Goal: Task Accomplishment & Management: Manage account settings

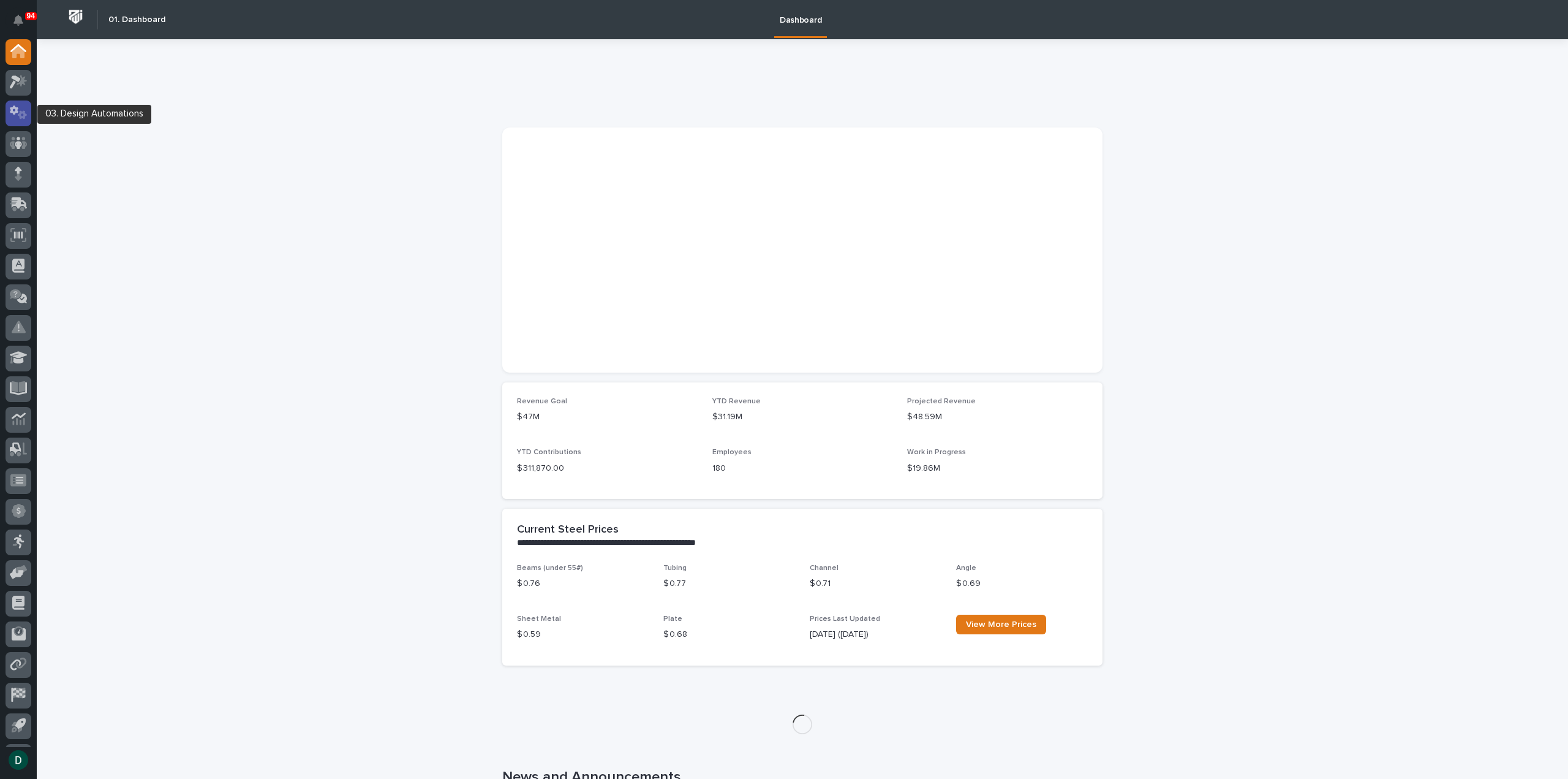
click at [16, 105] on icon at bounding box center [18, 112] width 18 height 14
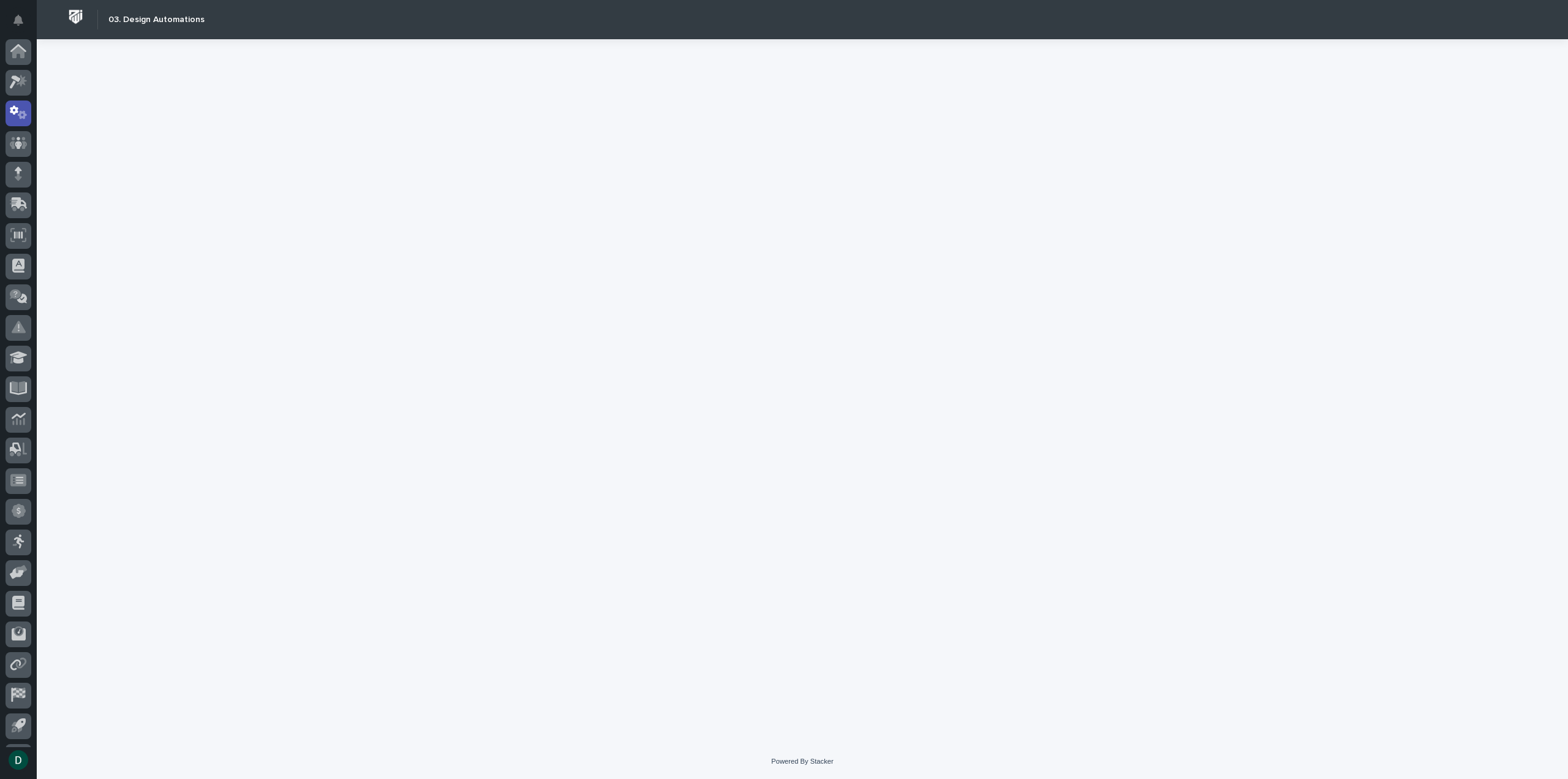
scroll to position [27, 0]
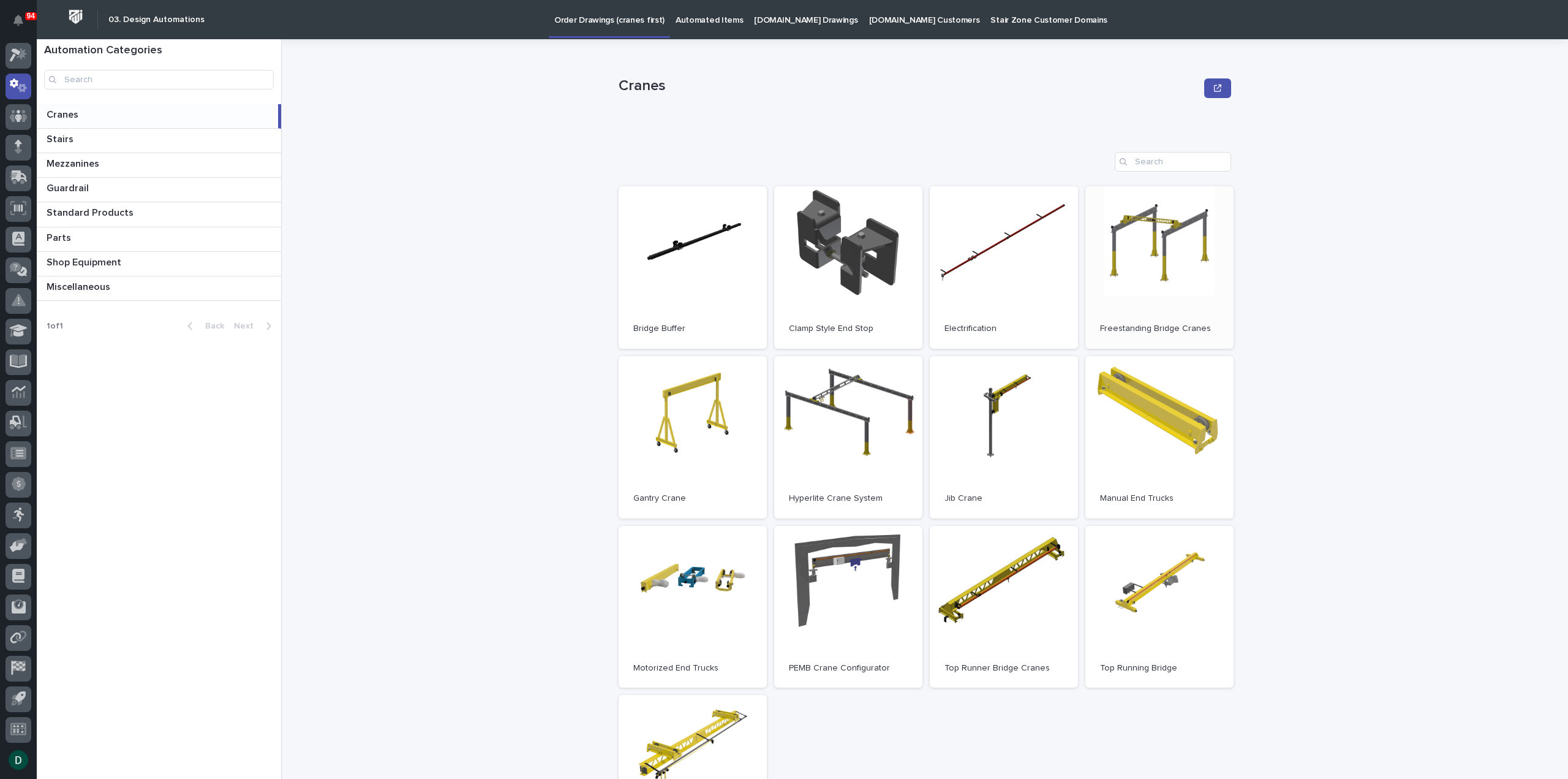
click at [1121, 278] on link "Open" at bounding box center [1159, 267] width 148 height 163
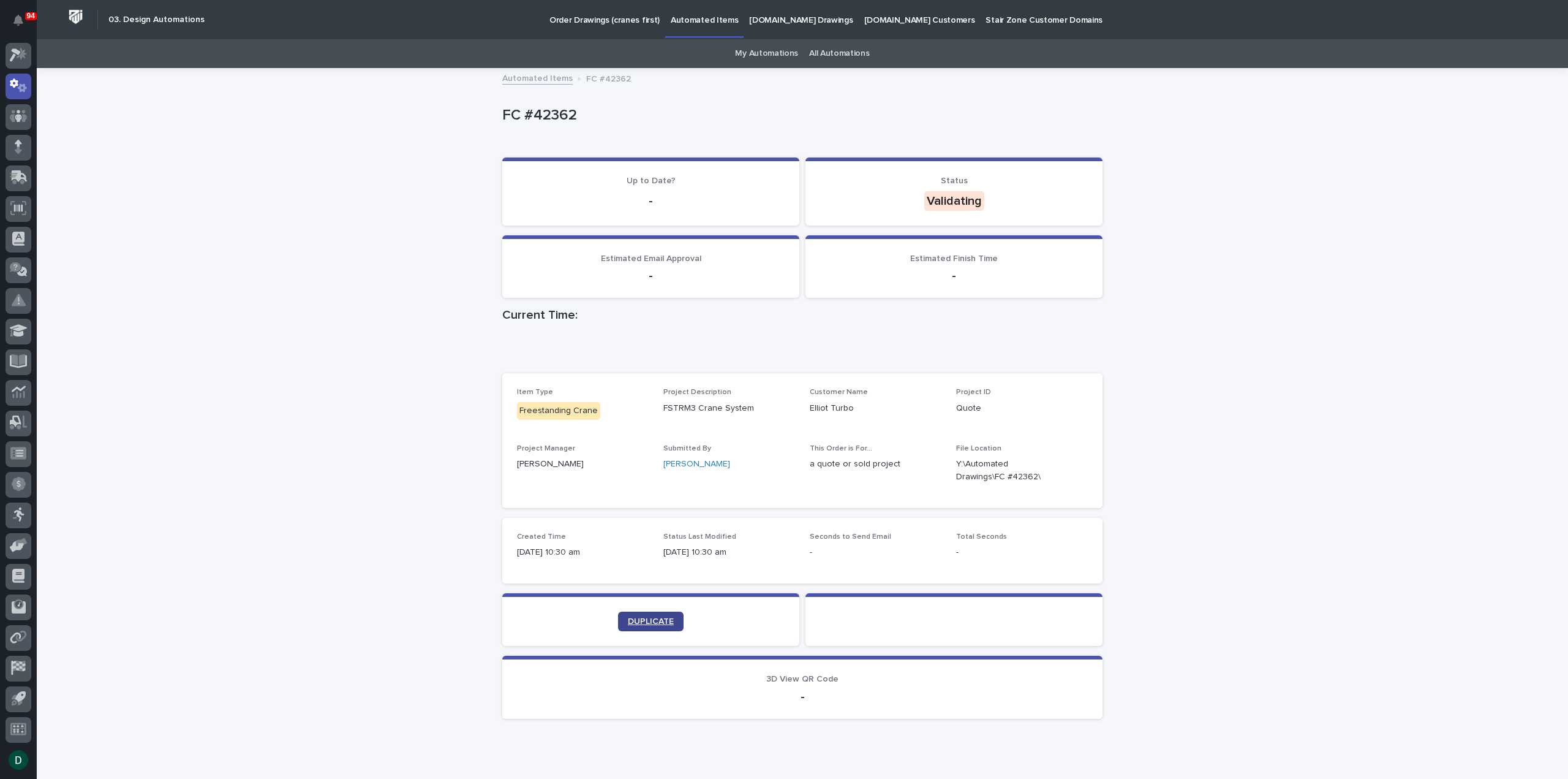
click at [653, 621] on span "DUPLICATE" at bounding box center [651, 621] width 46 height 9
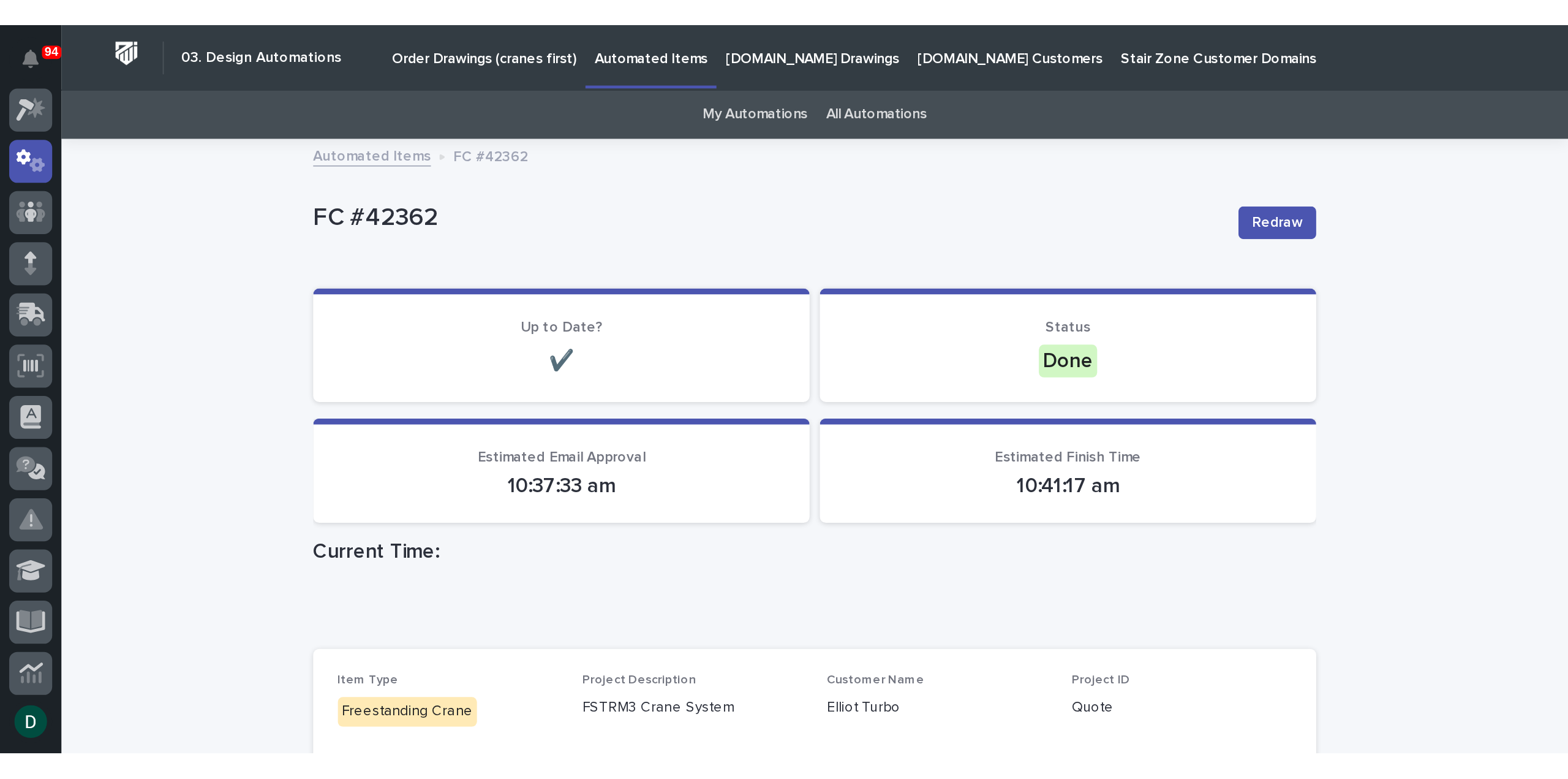
scroll to position [27, 0]
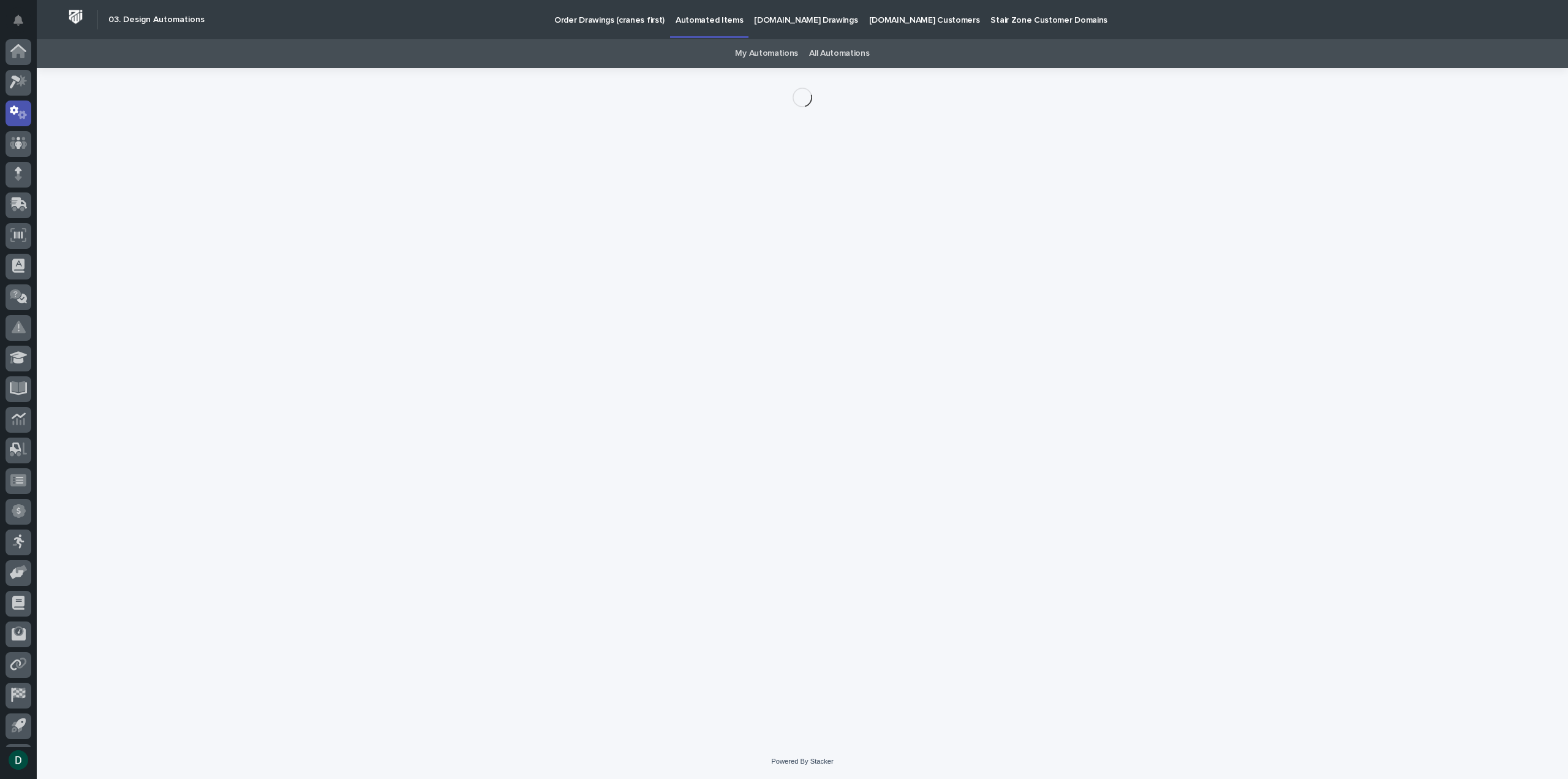
scroll to position [27, 0]
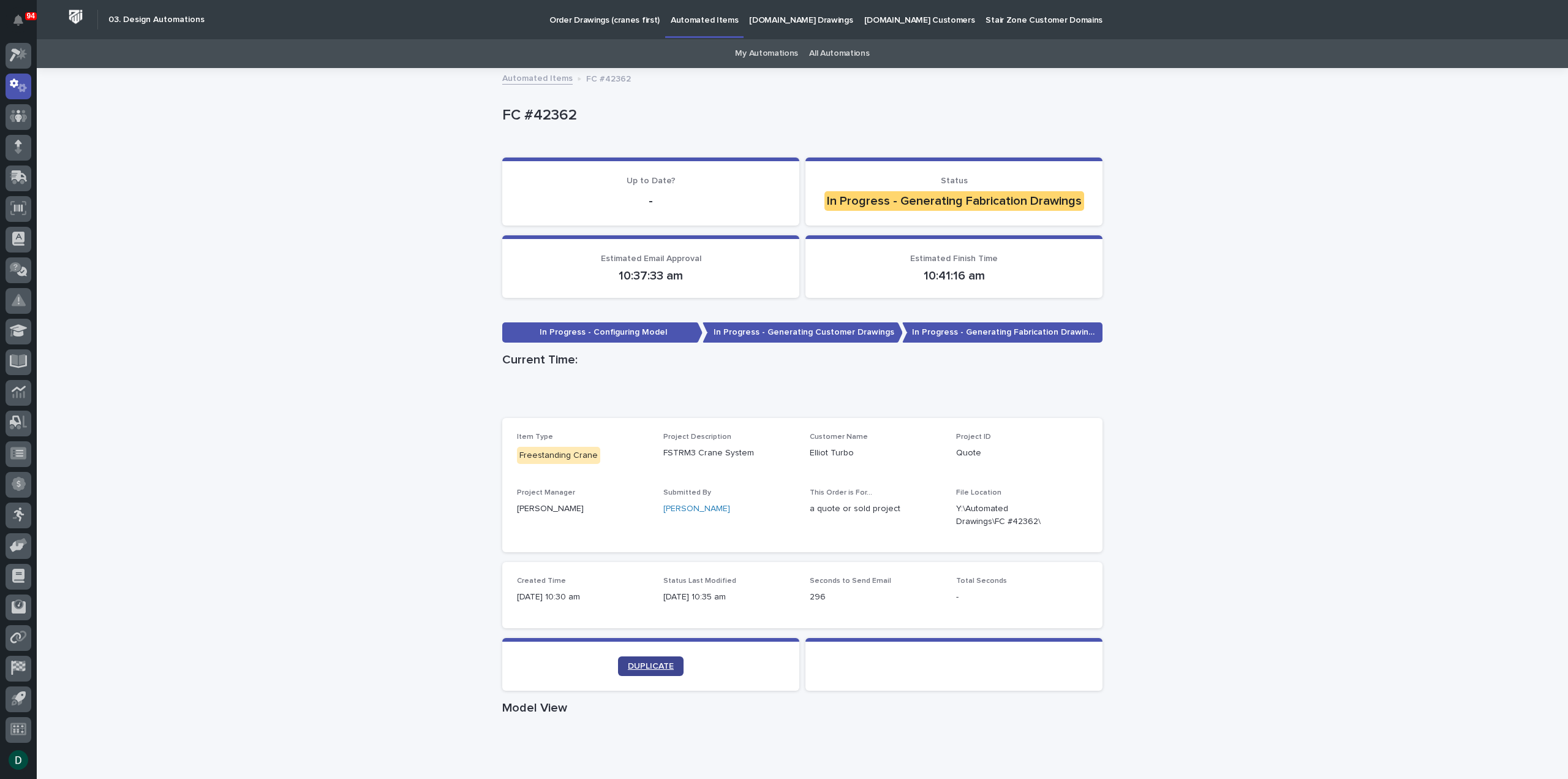
click at [651, 662] on span "DUPLICATE" at bounding box center [651, 666] width 46 height 9
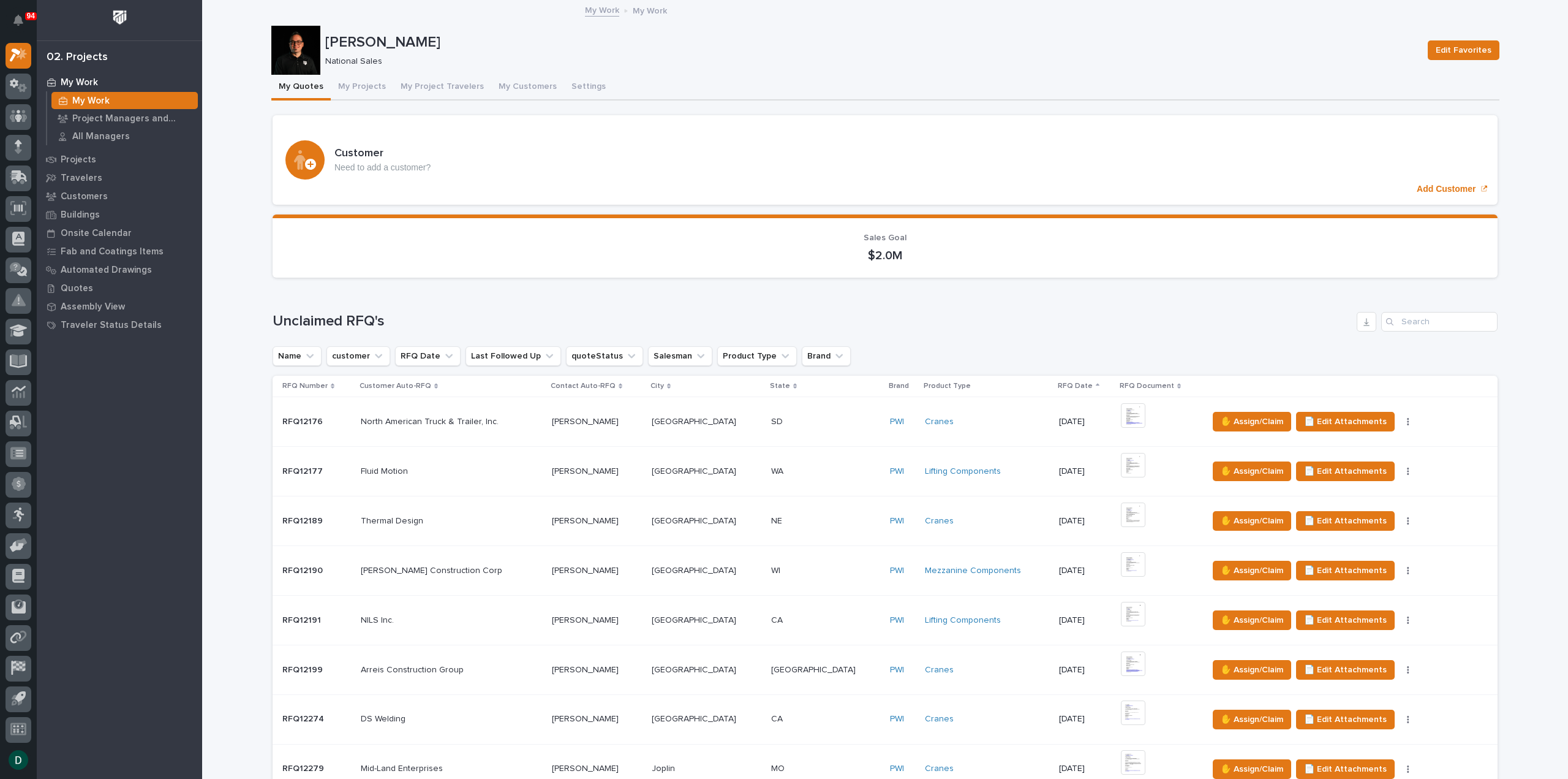
click at [479, 309] on div "Loading... Saving… Unclaimed RFQ's Name customer RFQ Date Last Followed Up quot…" at bounding box center [885, 661] width 1225 height 748
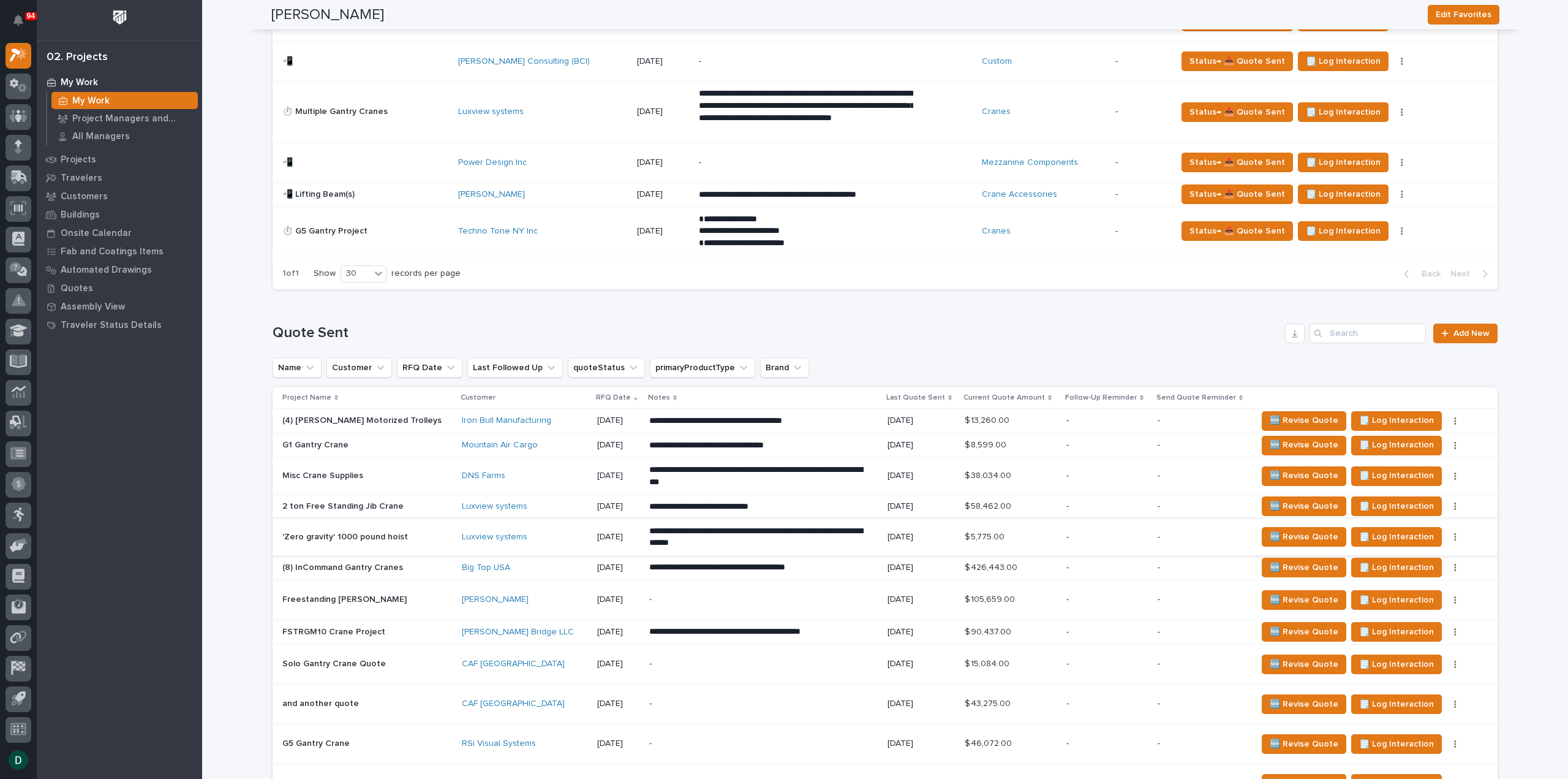
scroll to position [1409, 0]
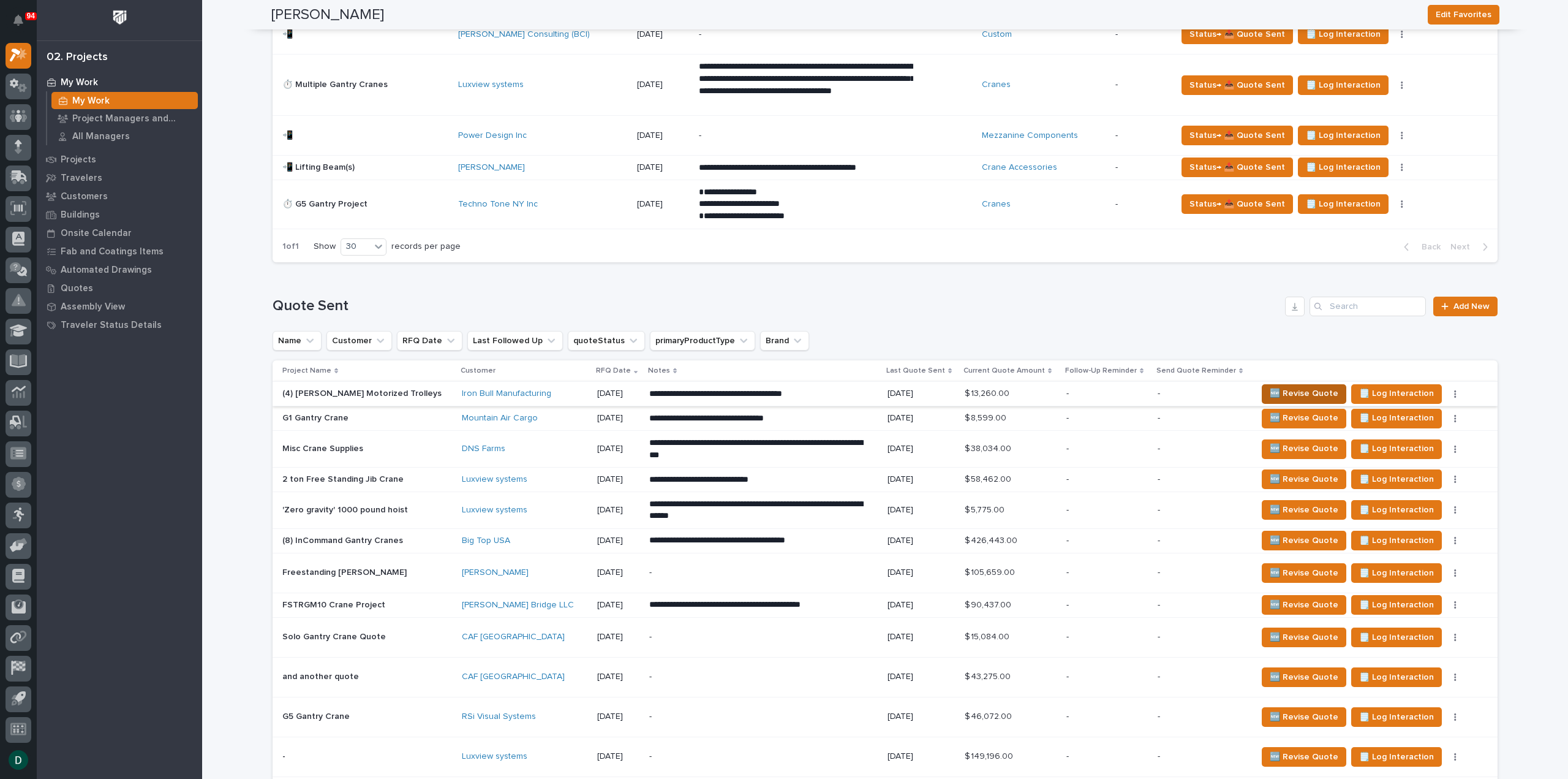
click at [1318, 386] on span "🆕 Revise Quote" at bounding box center [1304, 393] width 69 height 15
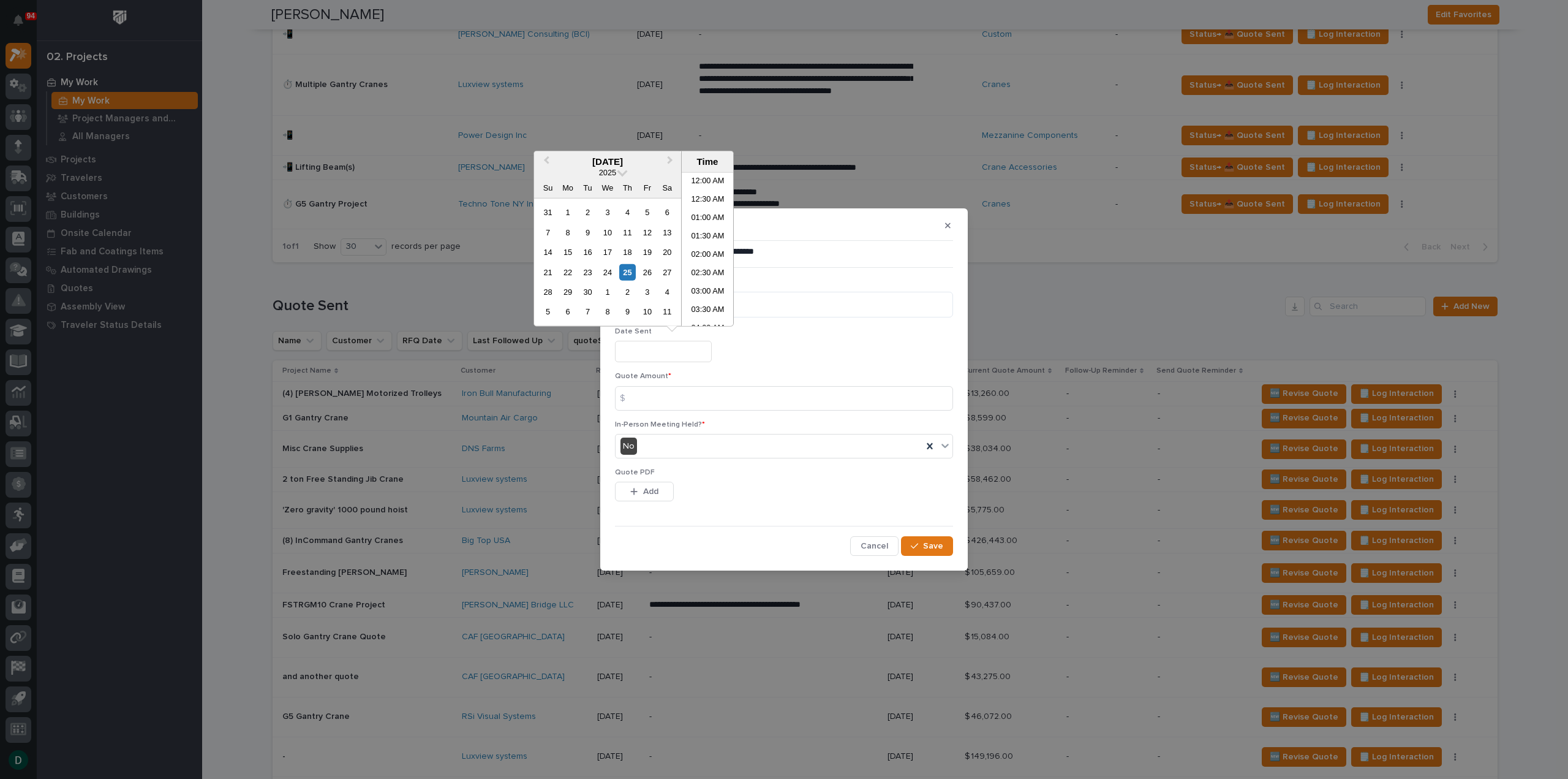
click at [657, 354] on input "text" at bounding box center [664, 351] width 96 height 22
click at [627, 273] on div "25" at bounding box center [627, 271] width 16 height 16
type input "**********"
click at [653, 394] on input at bounding box center [784, 398] width 338 height 24
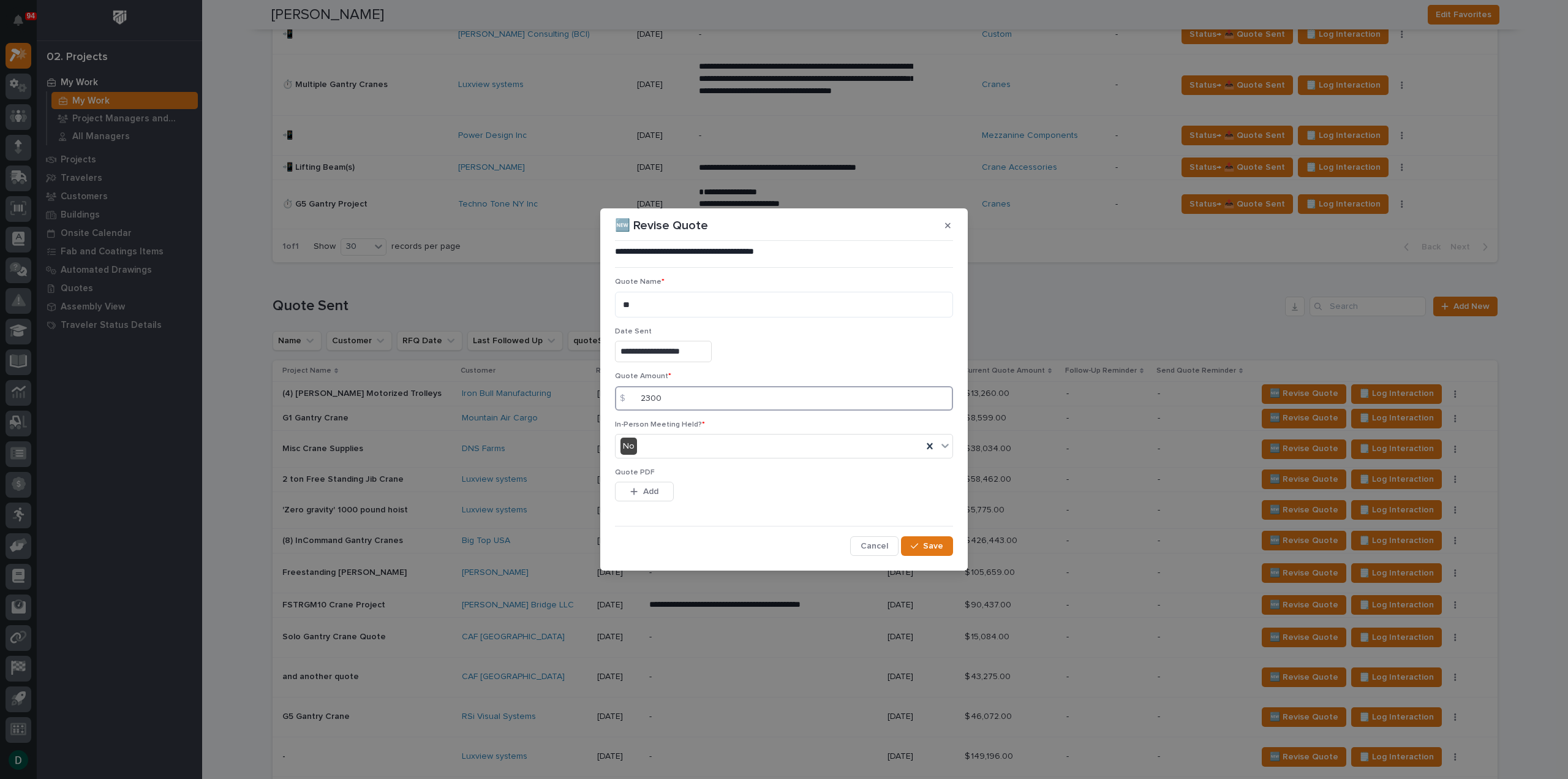
type input "2300"
click at [714, 497] on div "This file cannot be opened Download File Add" at bounding box center [784, 493] width 338 height 24
click at [645, 492] on span "Add" at bounding box center [651, 491] width 15 height 11
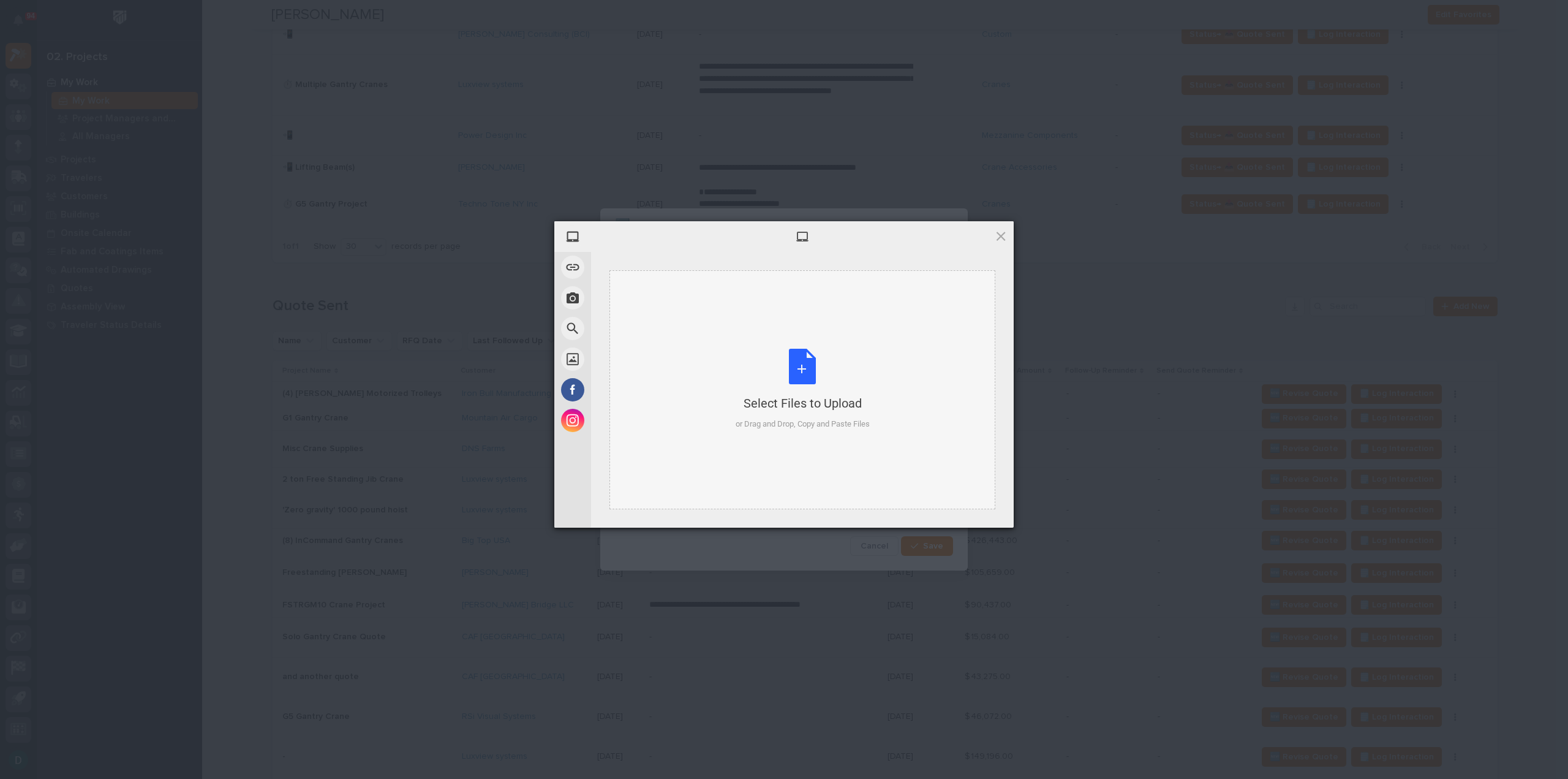
click at [793, 365] on div "Select Files to Upload or Drag and Drop, Copy and Paste Files" at bounding box center [803, 389] width 134 height 82
click at [963, 514] on span "Upload 1" at bounding box center [977, 510] width 62 height 23
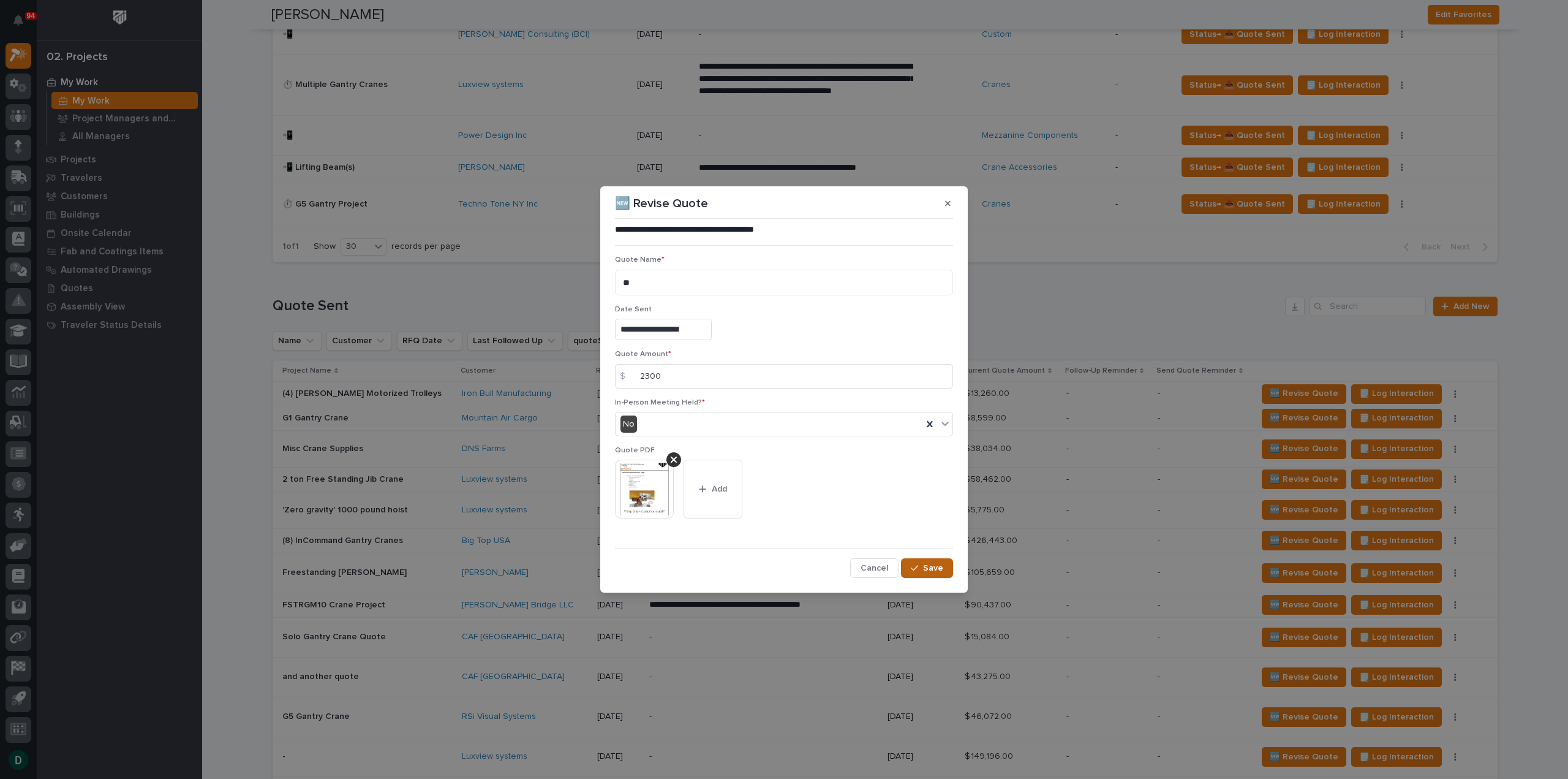
click at [923, 571] on div "button" at bounding box center [917, 568] width 12 height 9
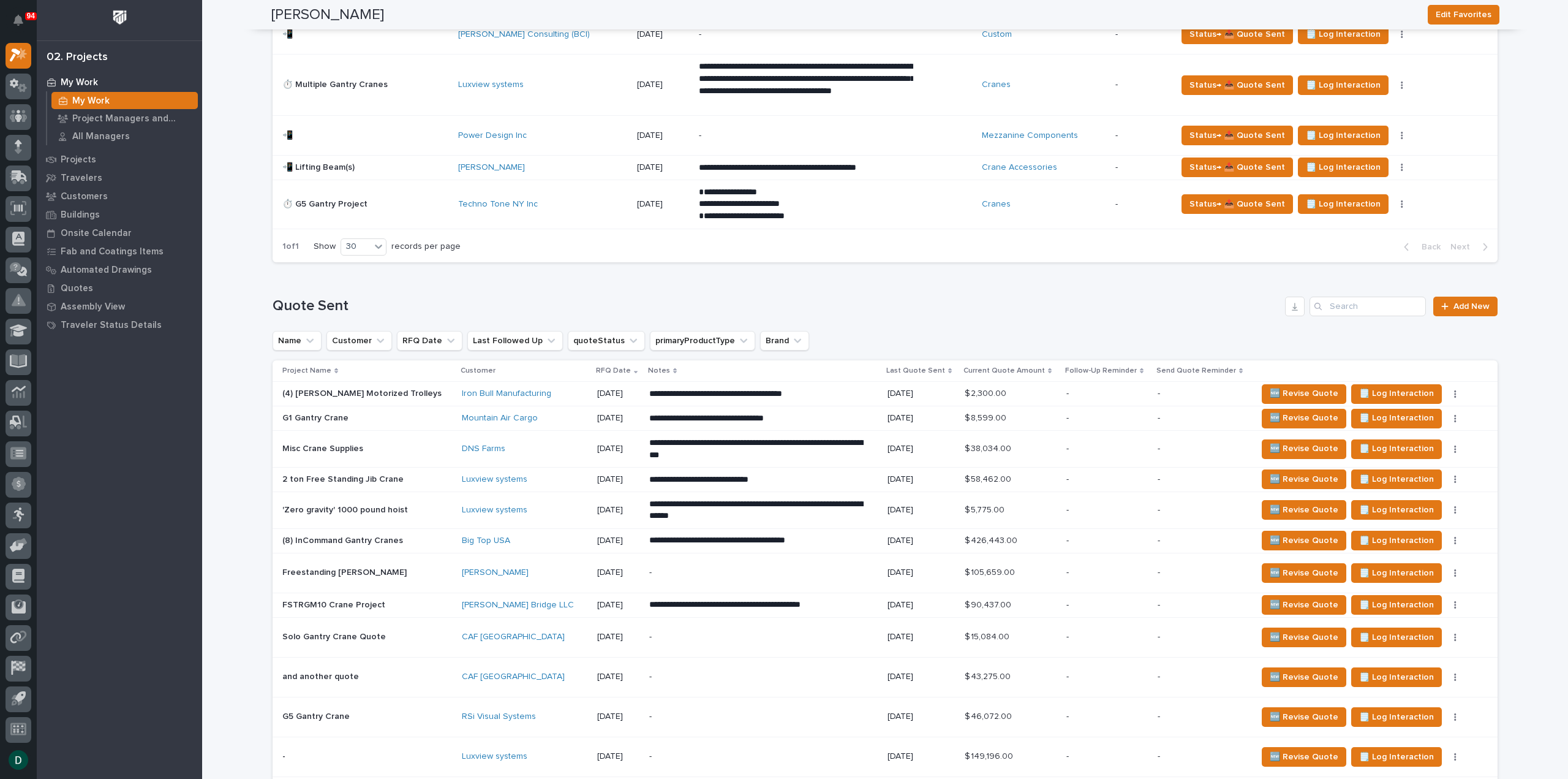
scroll to position [1470, 0]
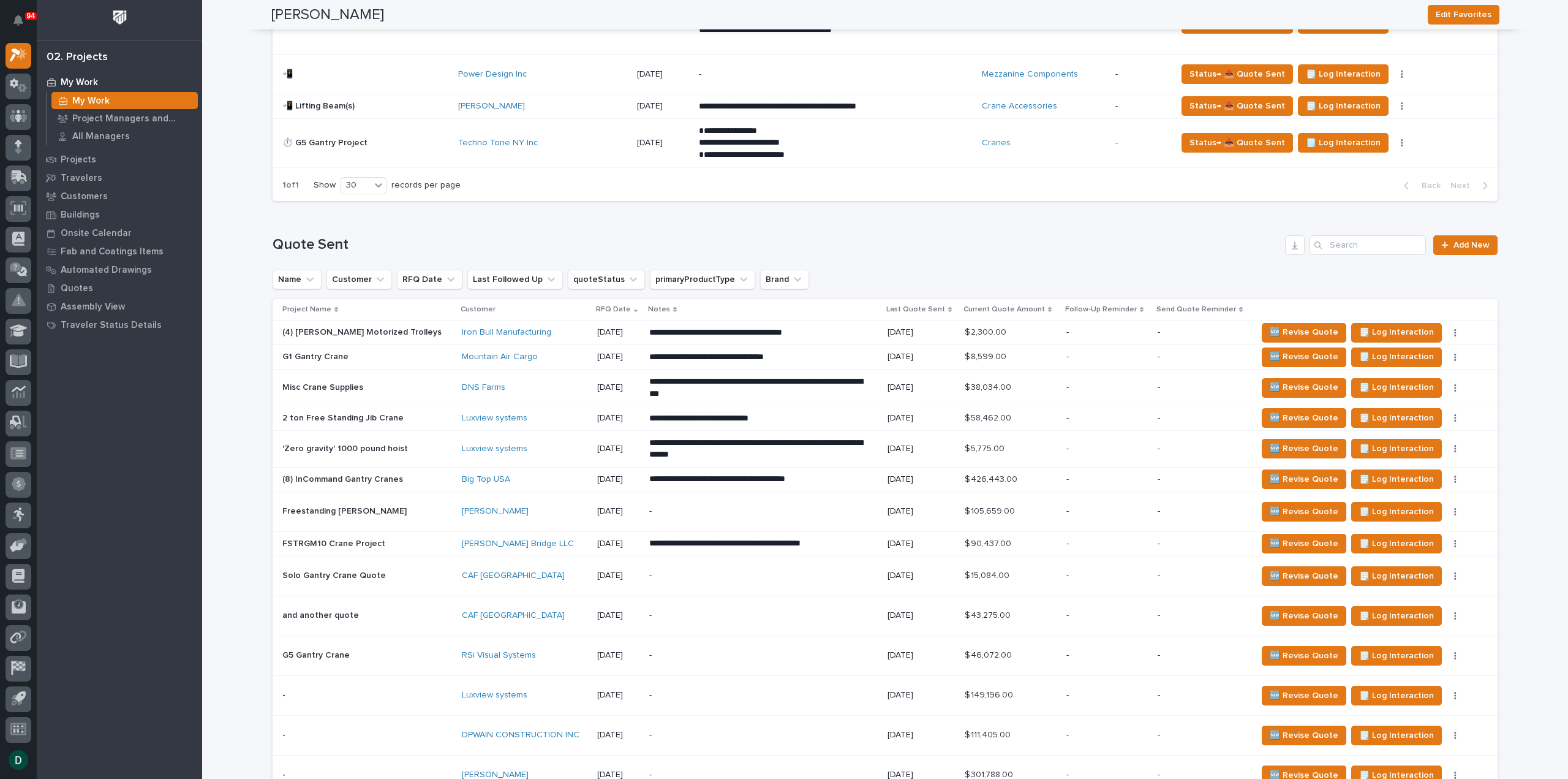
click at [407, 331] on p at bounding box center [367, 332] width 170 height 10
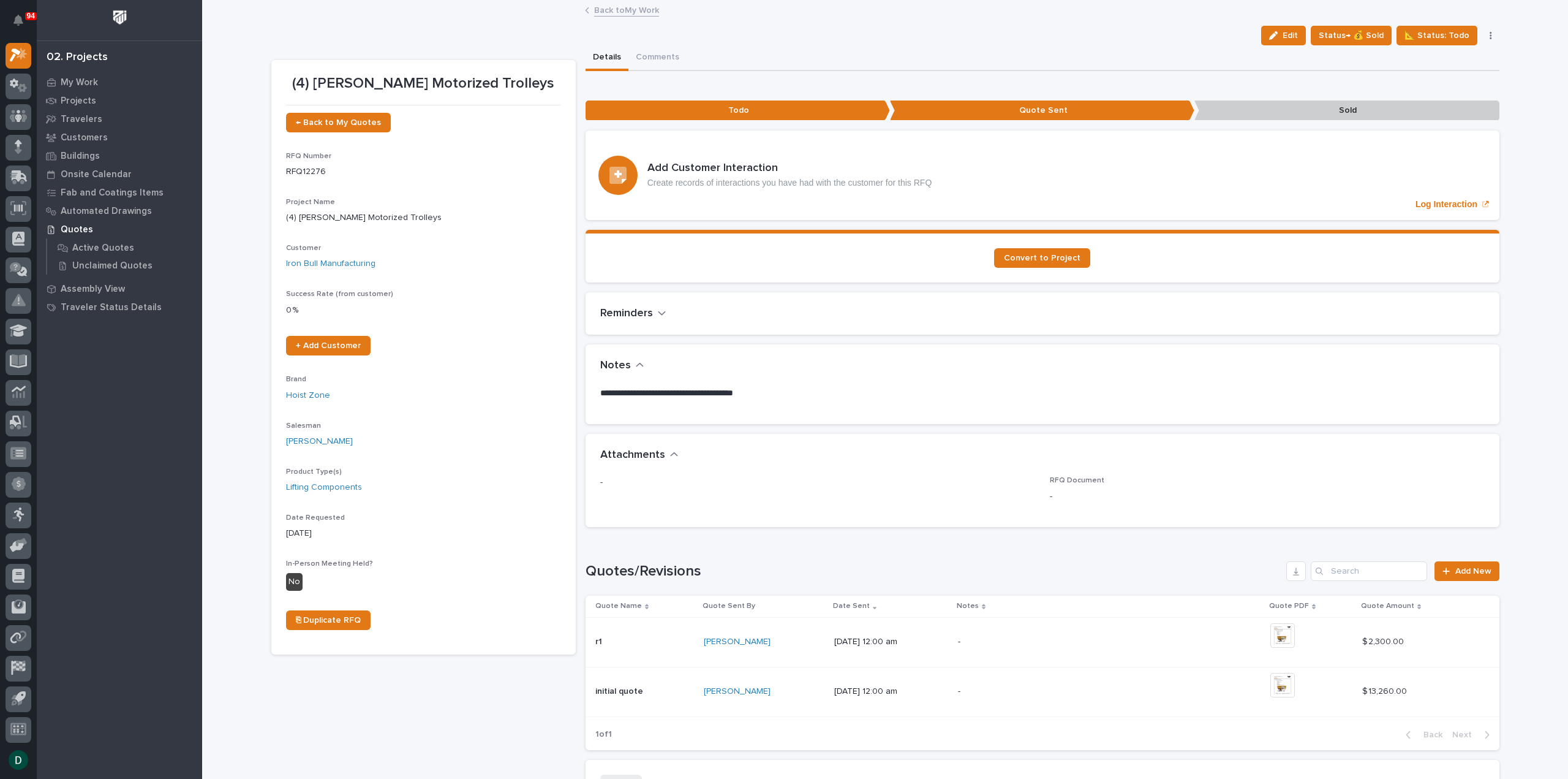
click at [622, 5] on link "Back to My Work" at bounding box center [626, 9] width 65 height 14
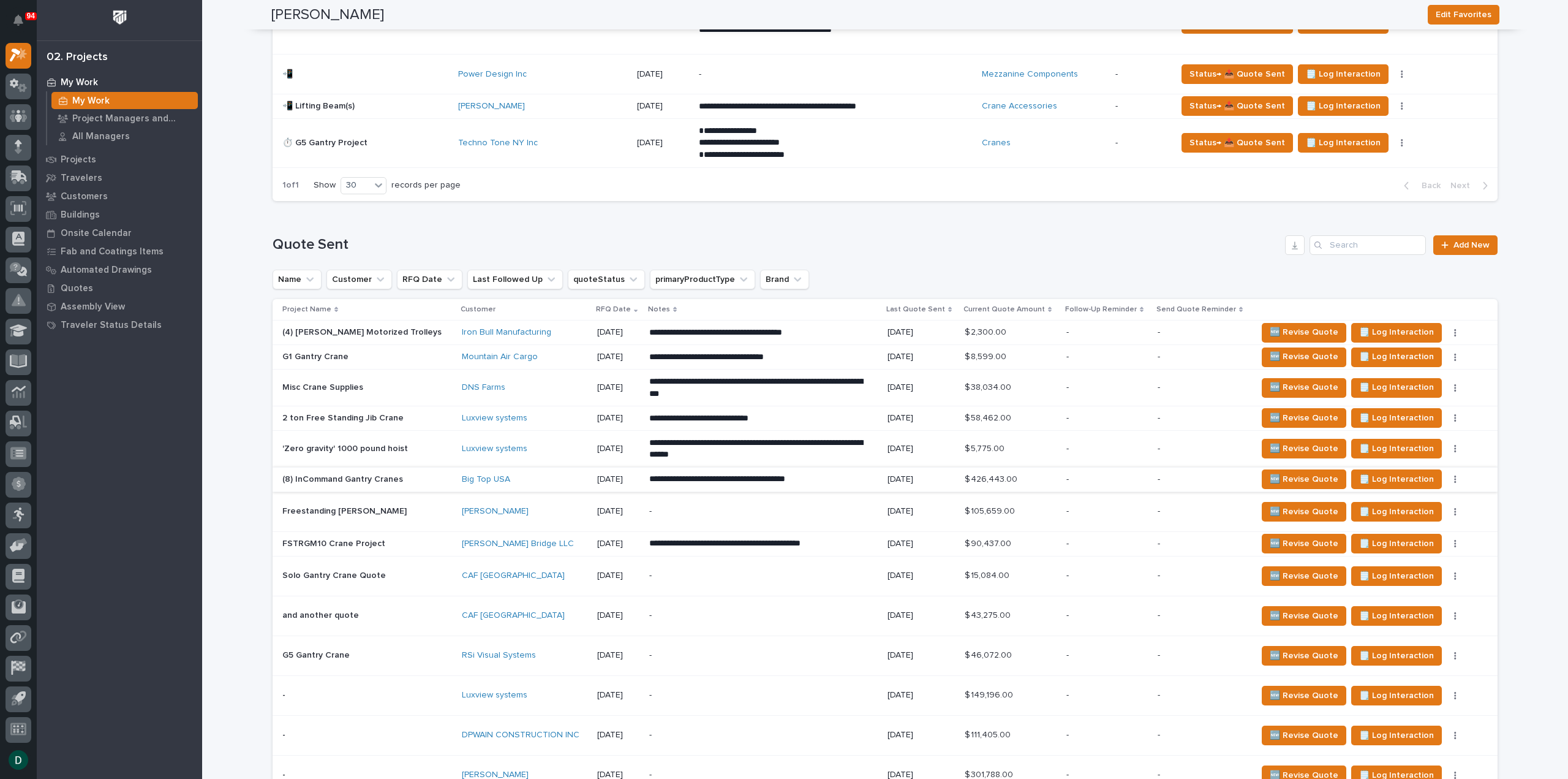
scroll to position [1531, 0]
